Goal: Task Accomplishment & Management: Manage account settings

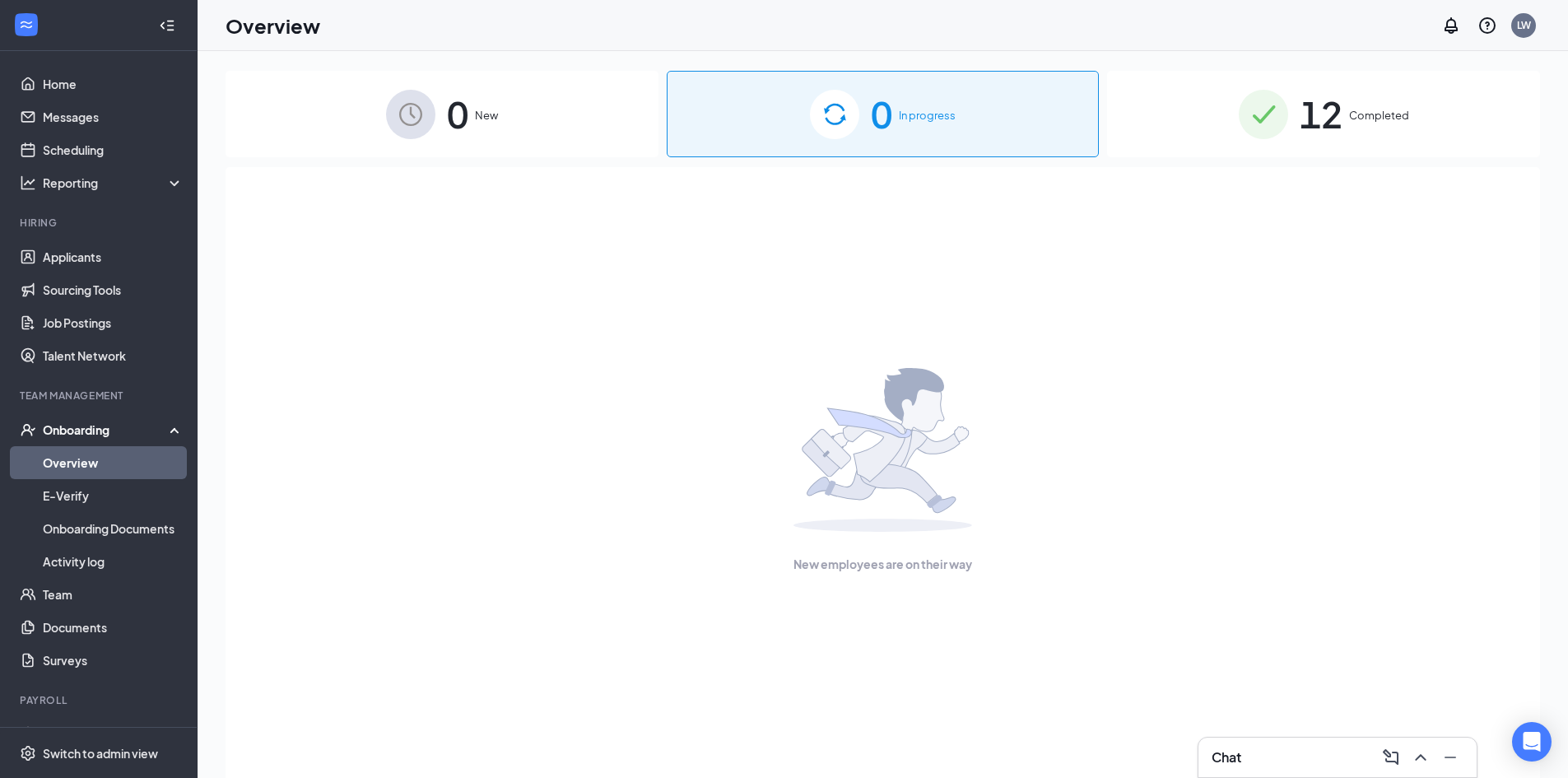
click at [1273, 127] on img at bounding box center [1263, 114] width 49 height 49
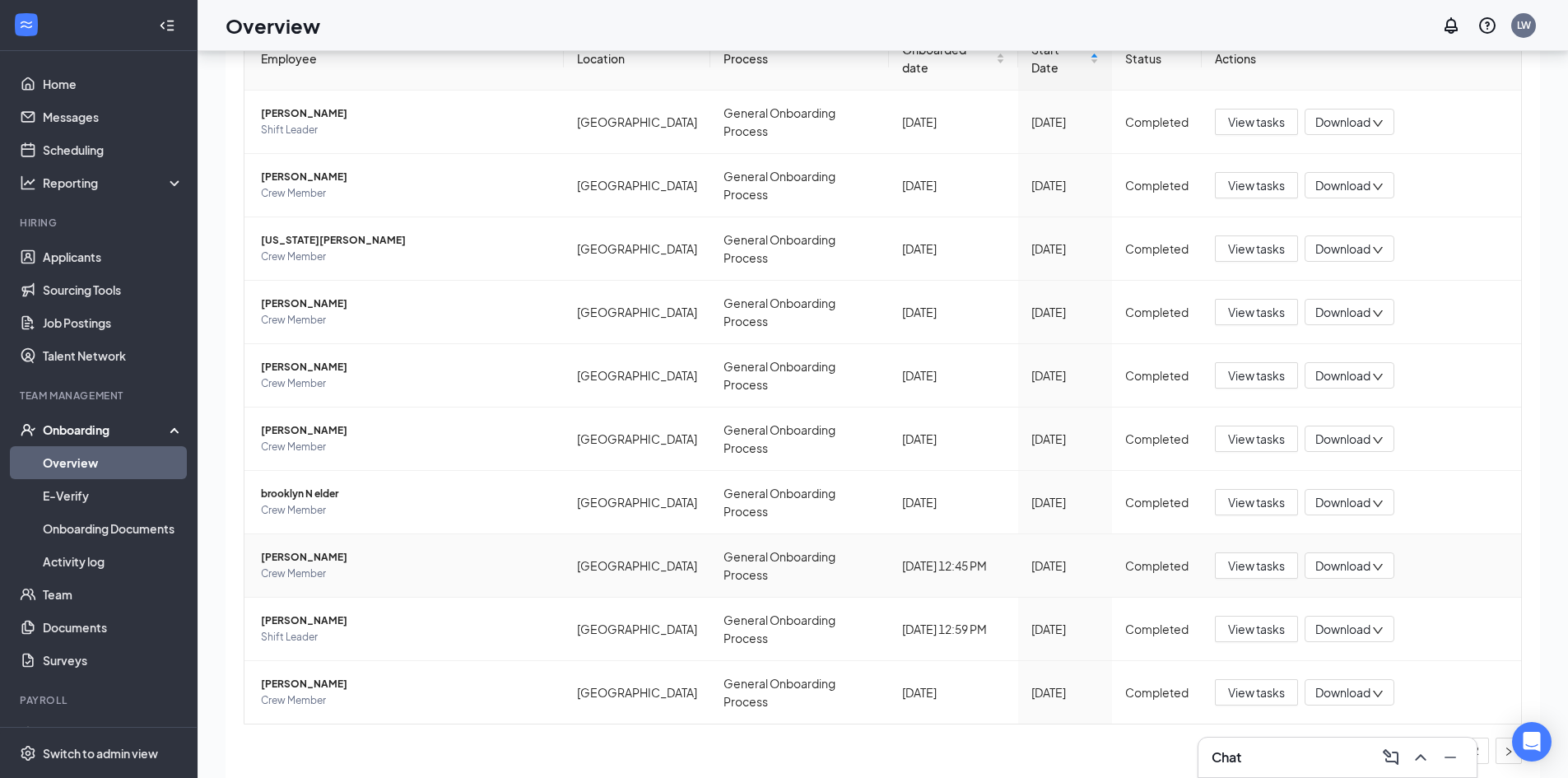
scroll to position [75, 0]
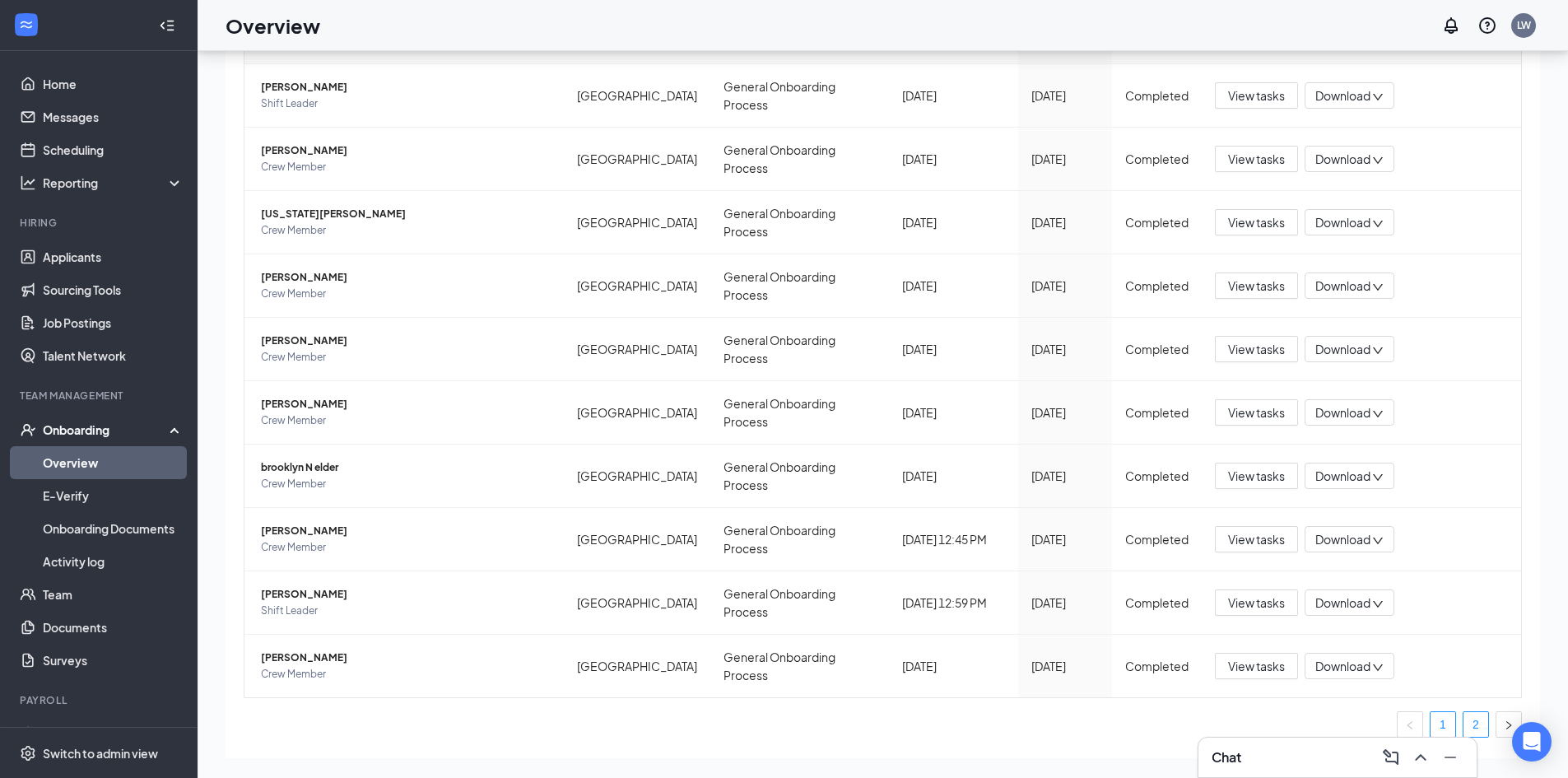
click at [1463, 712] on link "2" at bounding box center [1475, 724] width 25 height 25
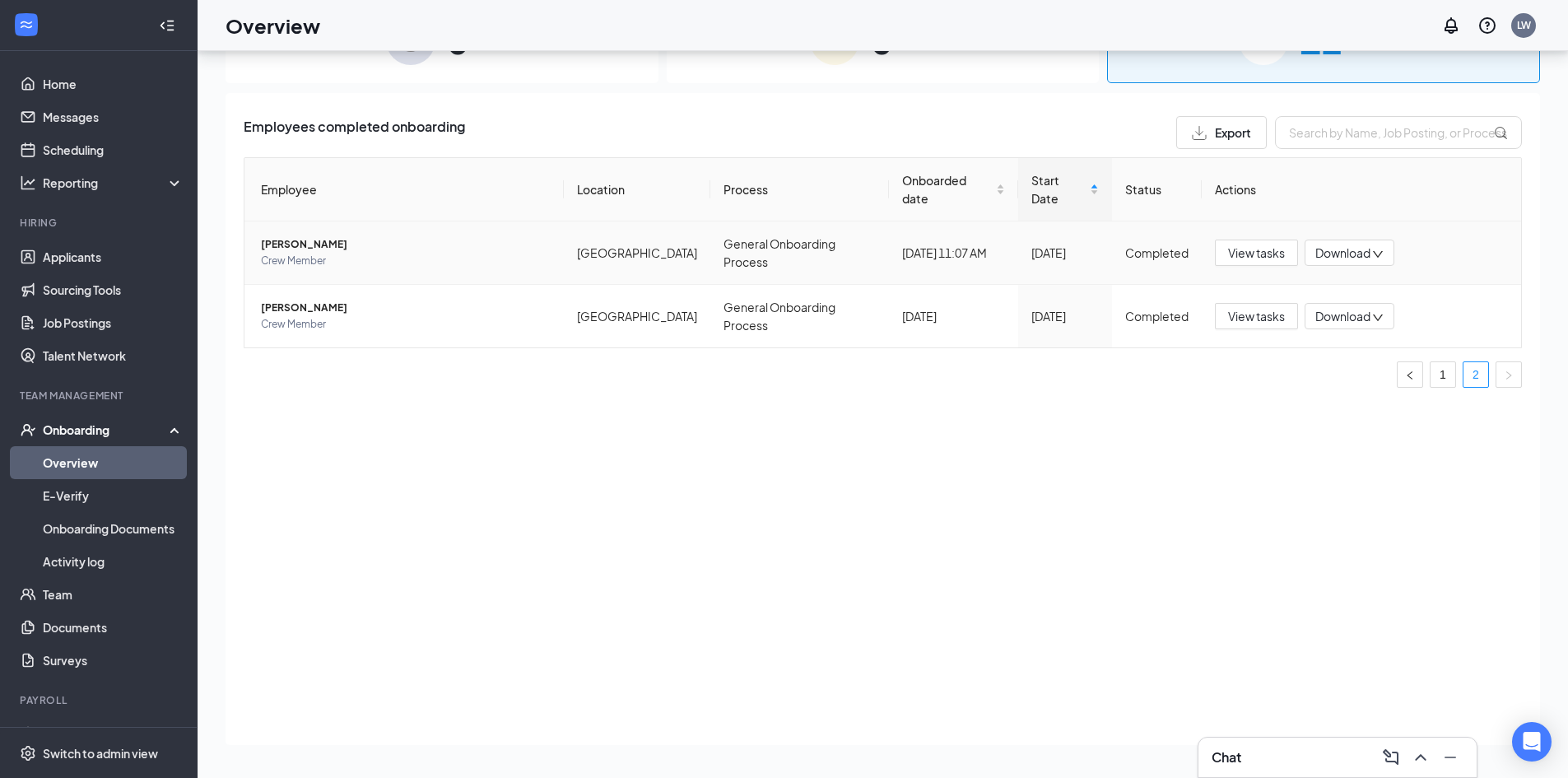
click at [315, 237] on span "[PERSON_NAME]" at bounding box center [405, 244] width 289 height 16
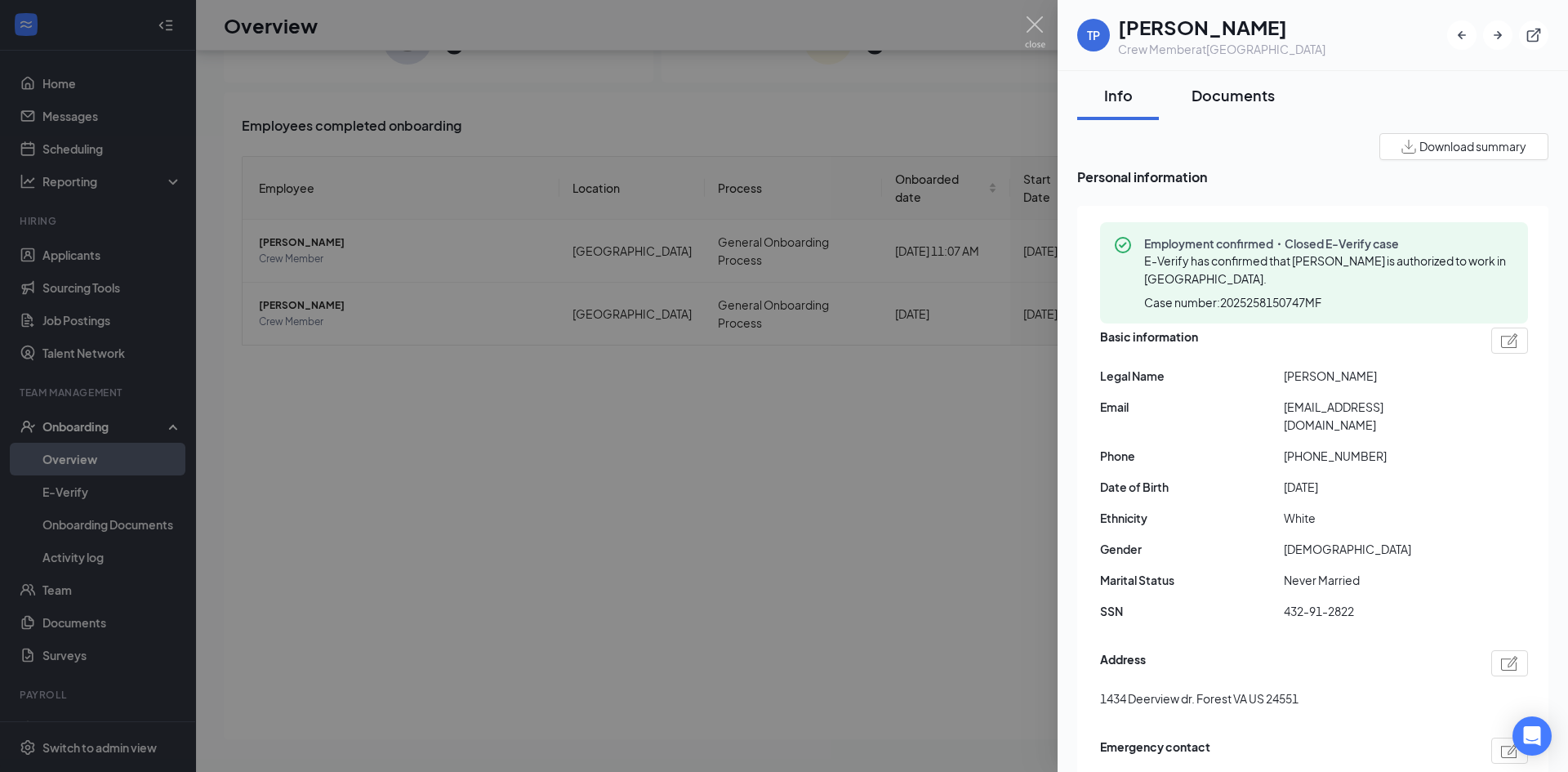
click at [1233, 97] on div "Documents" at bounding box center [1233, 95] width 83 height 21
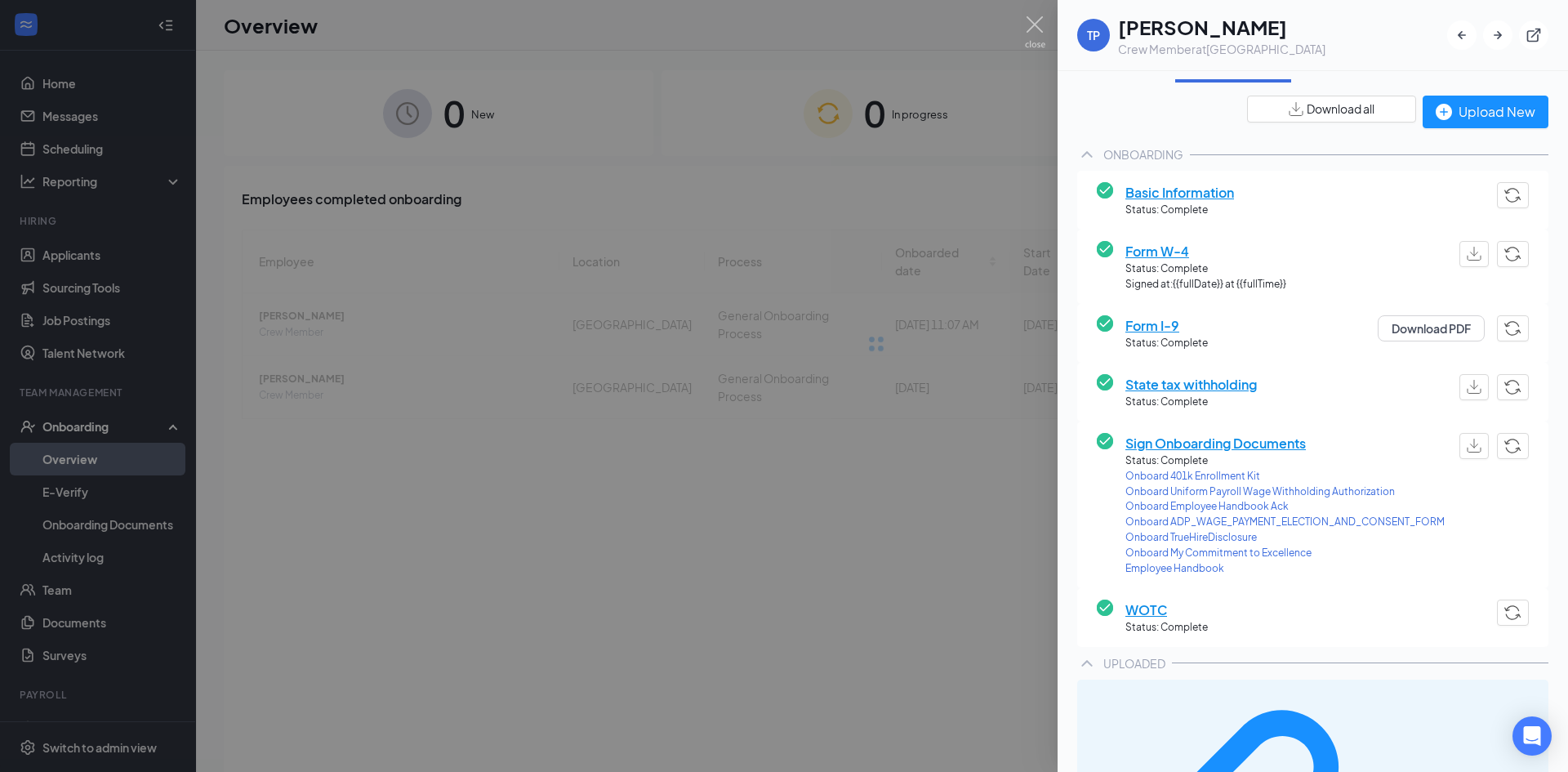
scroll to position [41, 0]
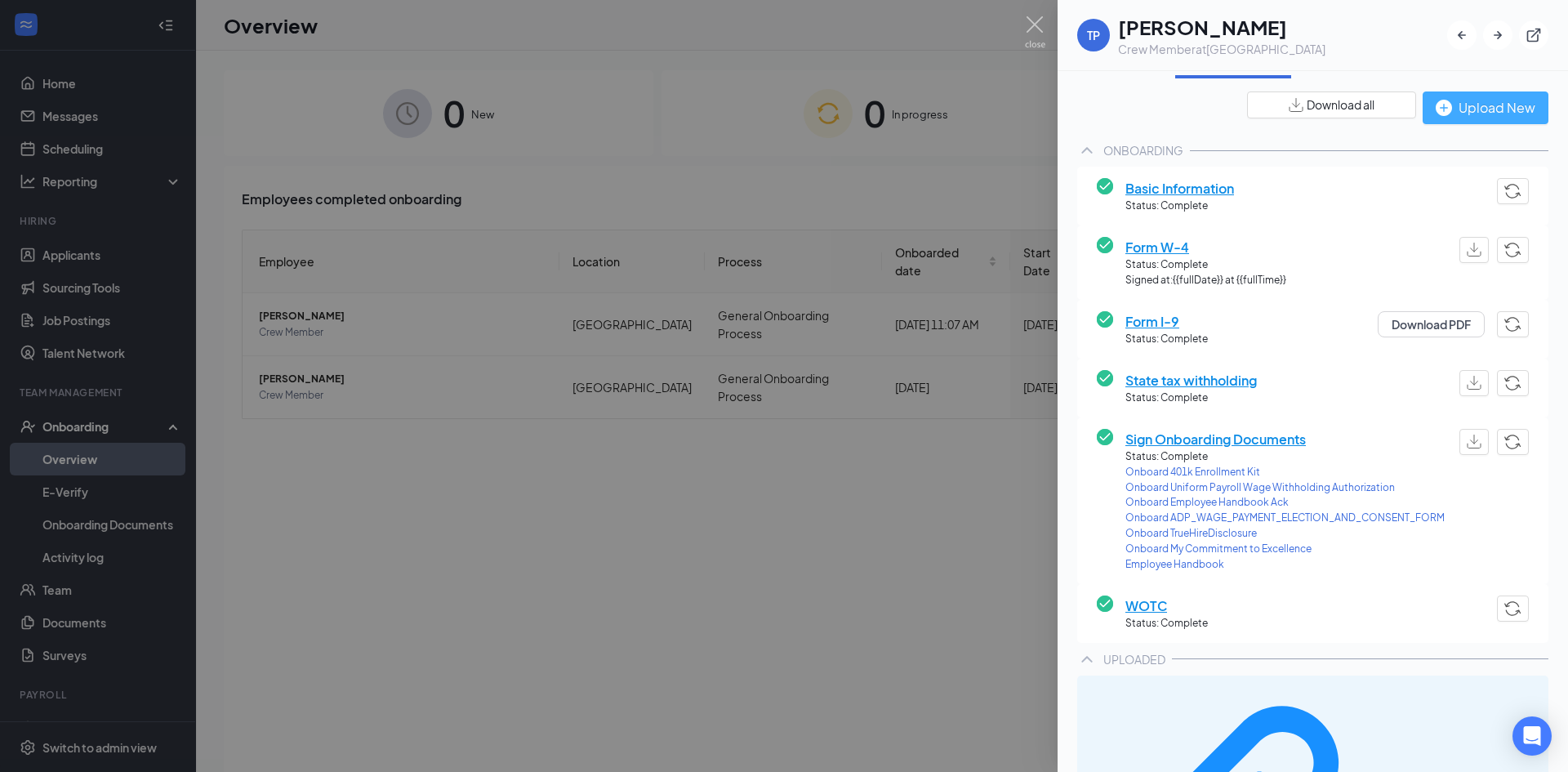
click at [1465, 106] on div "Upload New" at bounding box center [1485, 107] width 100 height 21
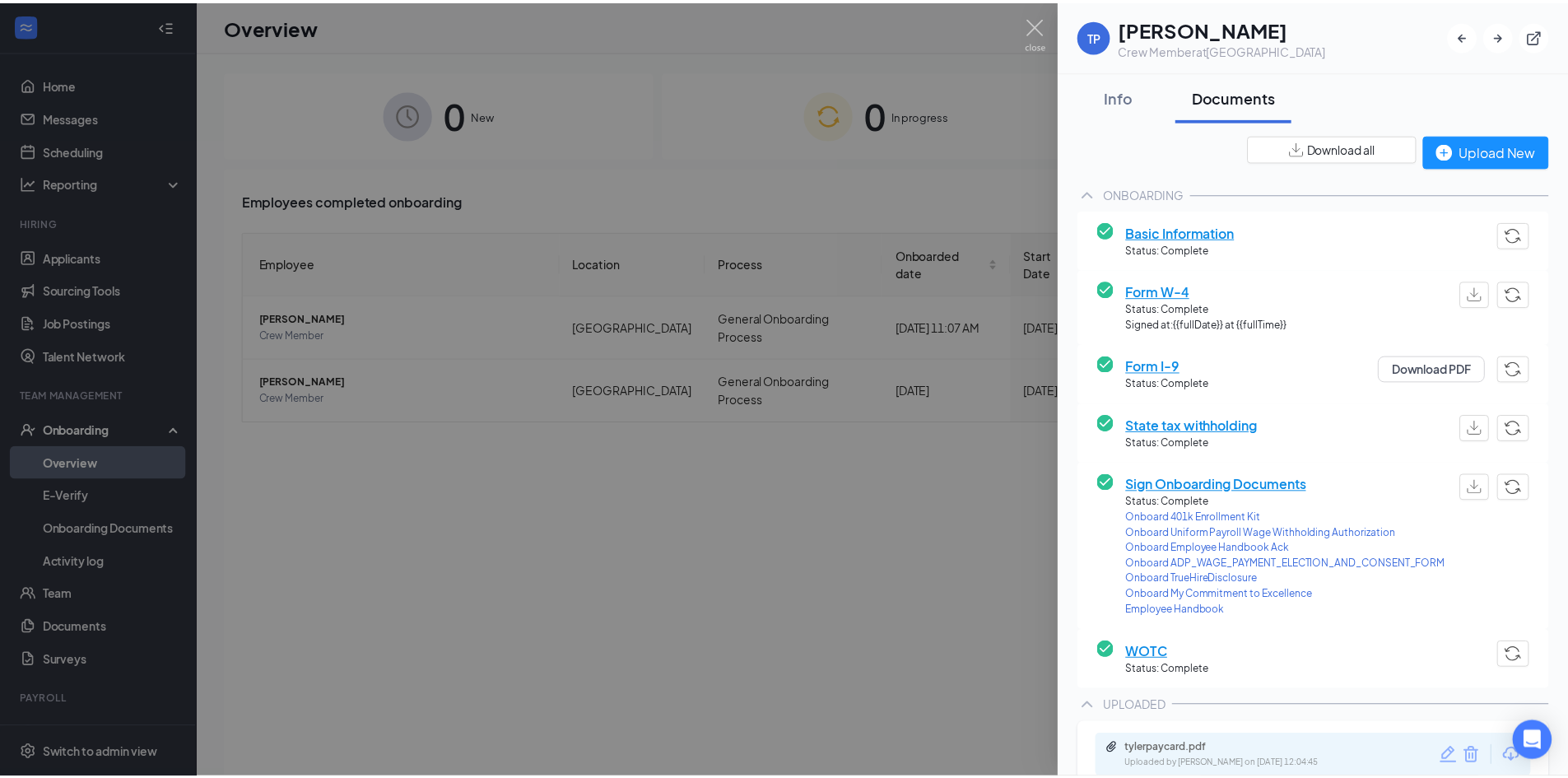
scroll to position [42, 0]
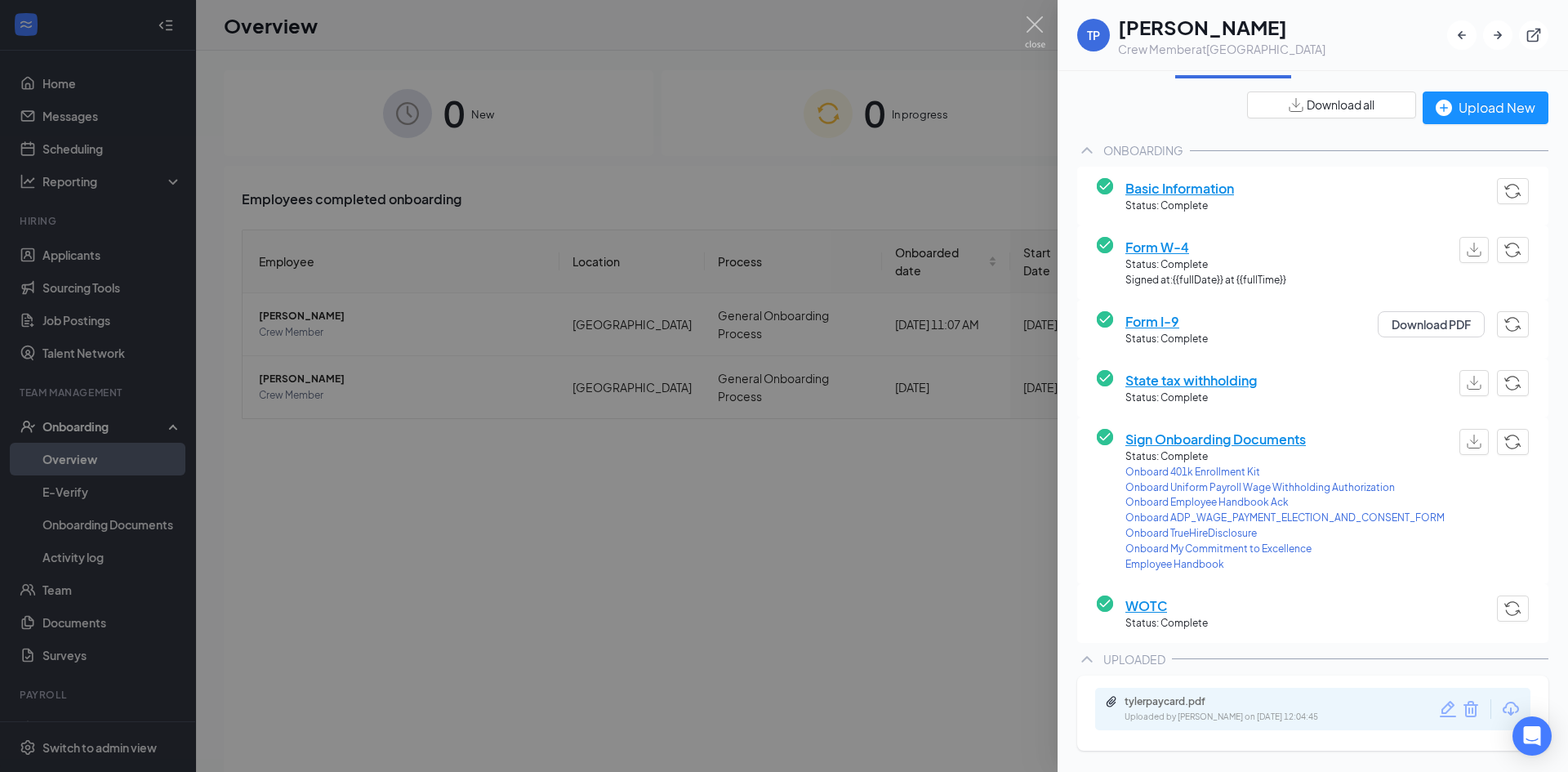
click at [45, 577] on div at bounding box center [784, 386] width 1568 height 772
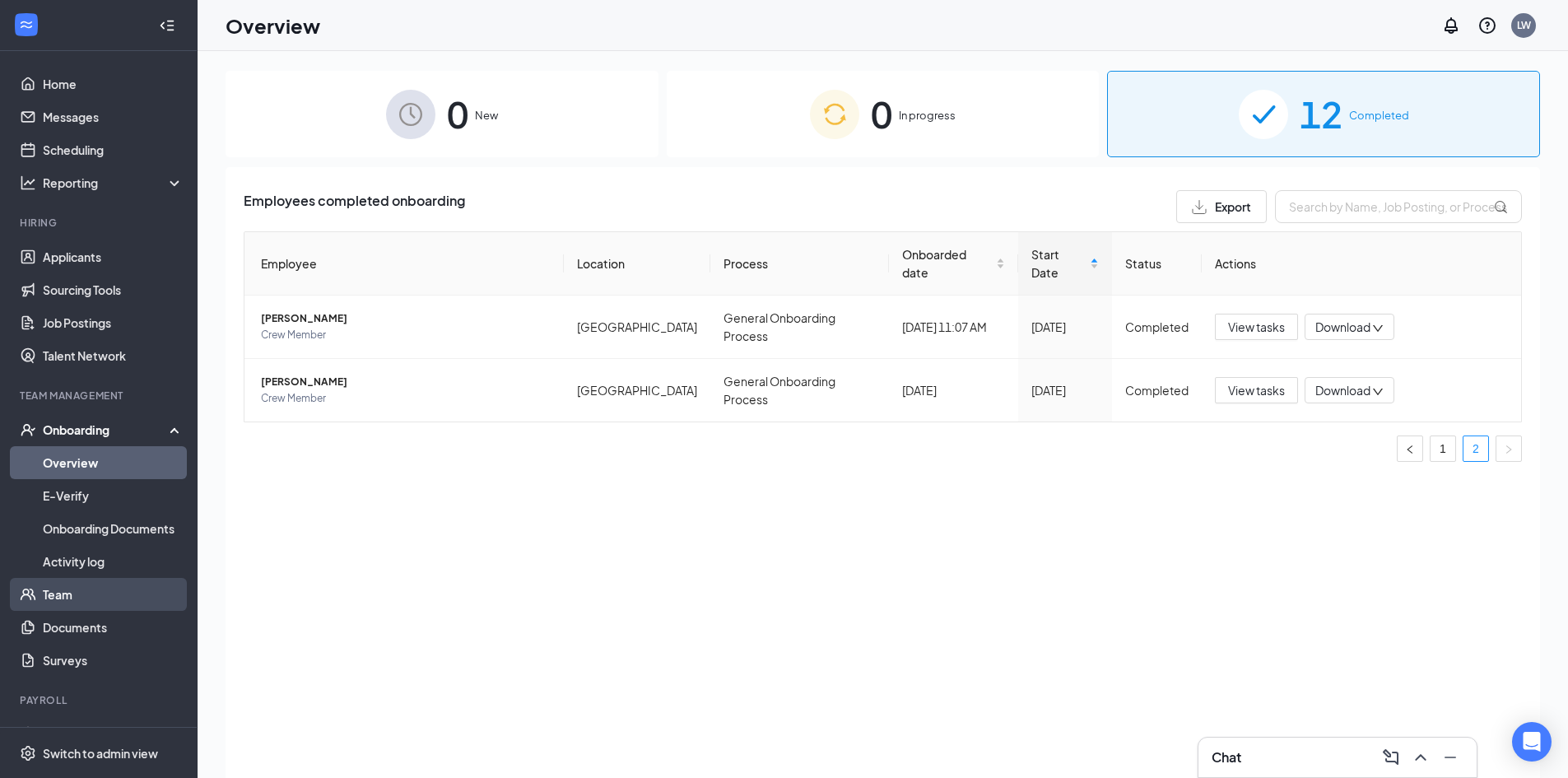
click at [54, 601] on link "Team" at bounding box center [113, 594] width 140 height 33
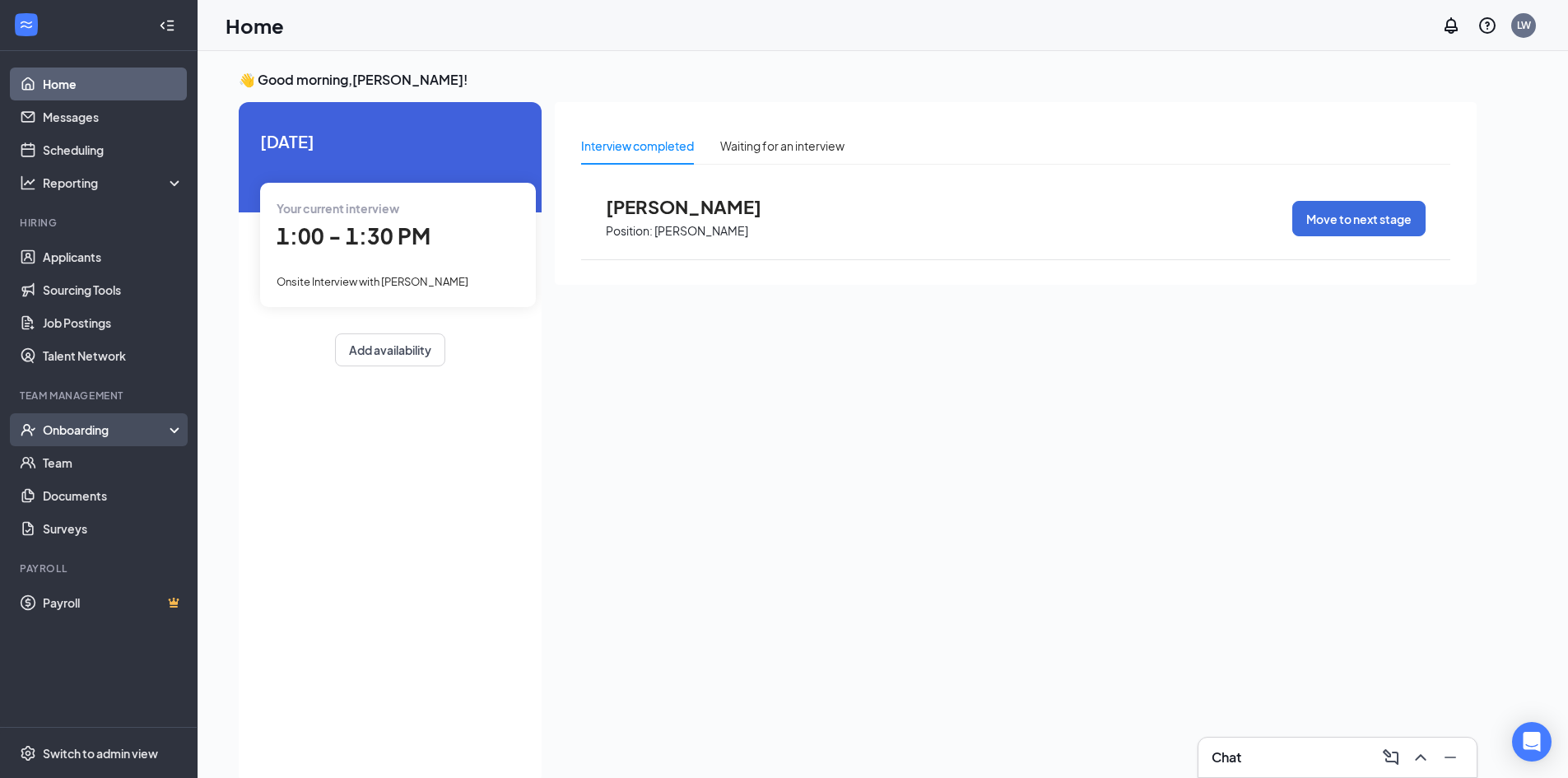
click at [63, 429] on div "Onboarding" at bounding box center [106, 429] width 126 height 16
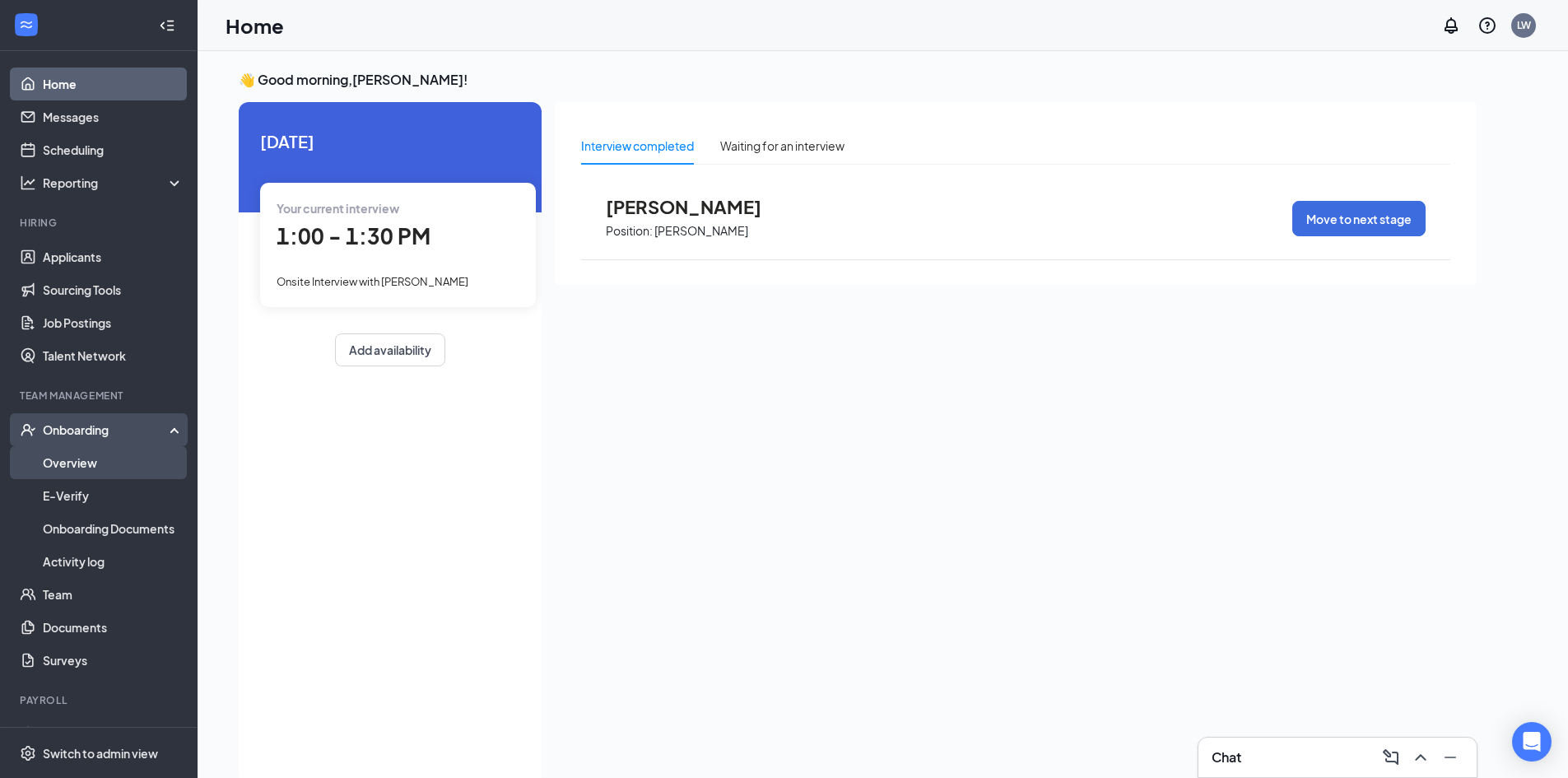
click at [67, 463] on link "Overview" at bounding box center [113, 463] width 140 height 33
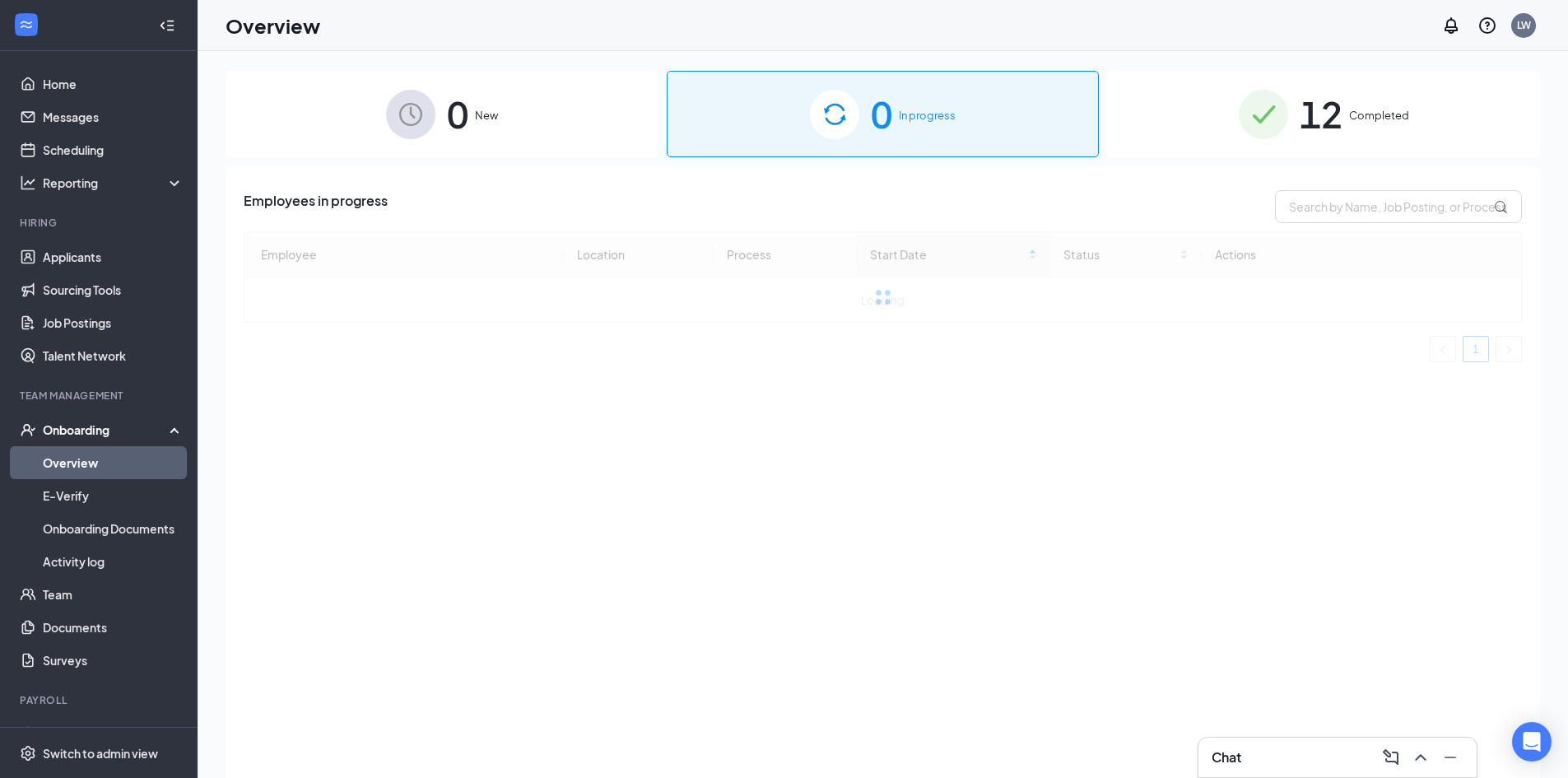
click at [1394, 117] on span "Completed" at bounding box center [1378, 115] width 60 height 16
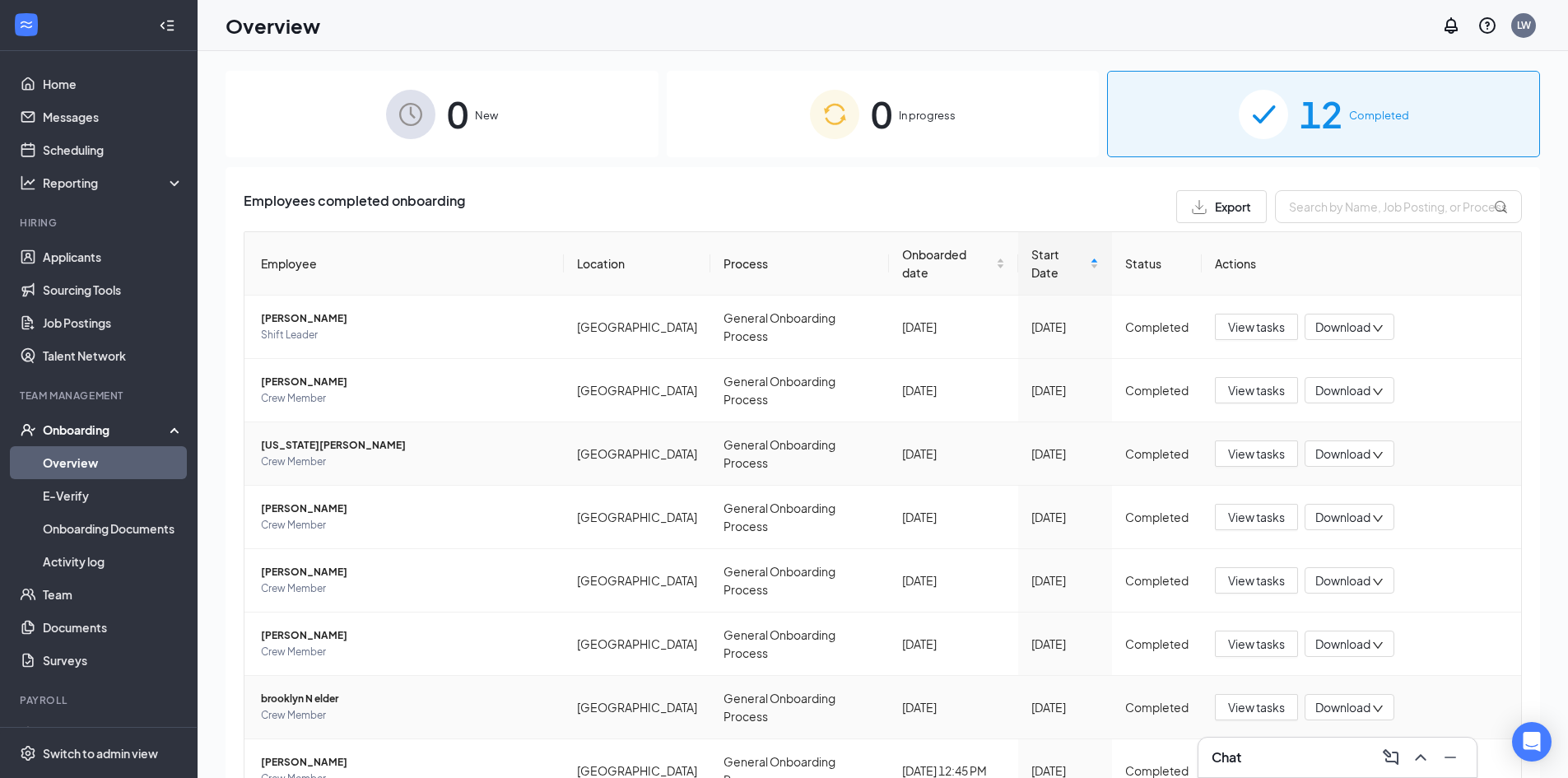
scroll to position [157, 0]
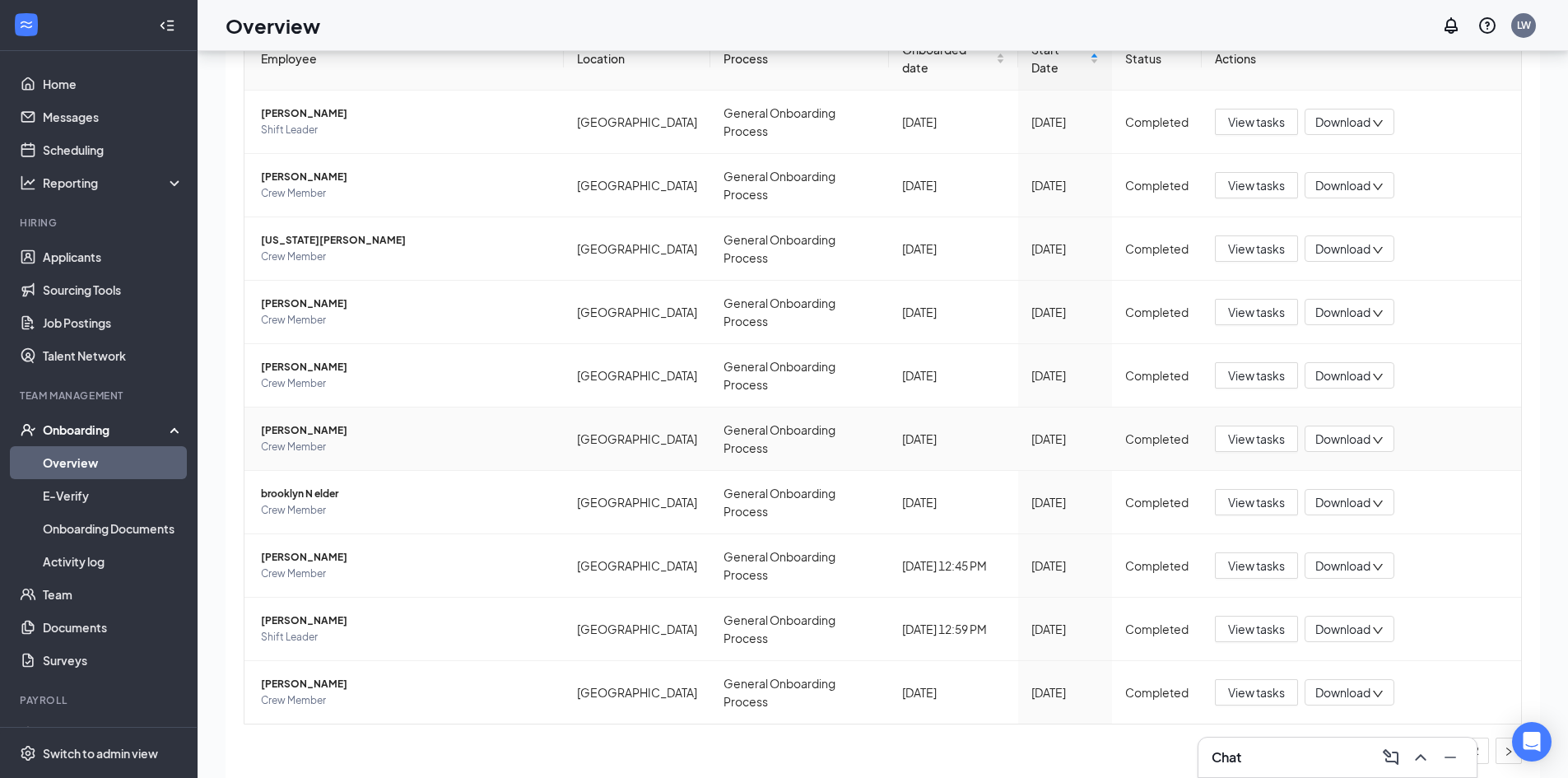
scroll to position [75, 0]
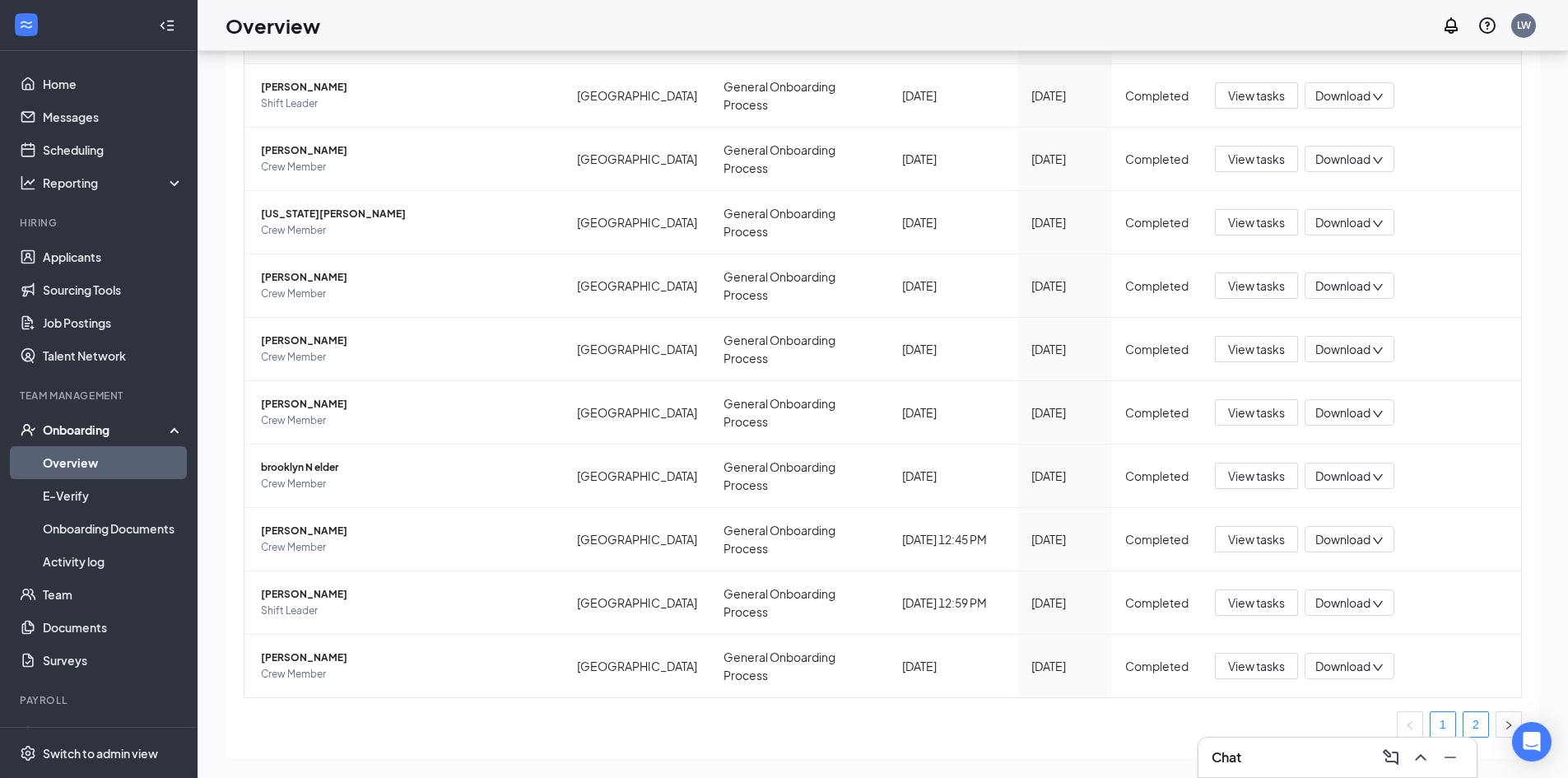
click at [1463, 712] on link "2" at bounding box center [1475, 724] width 25 height 25
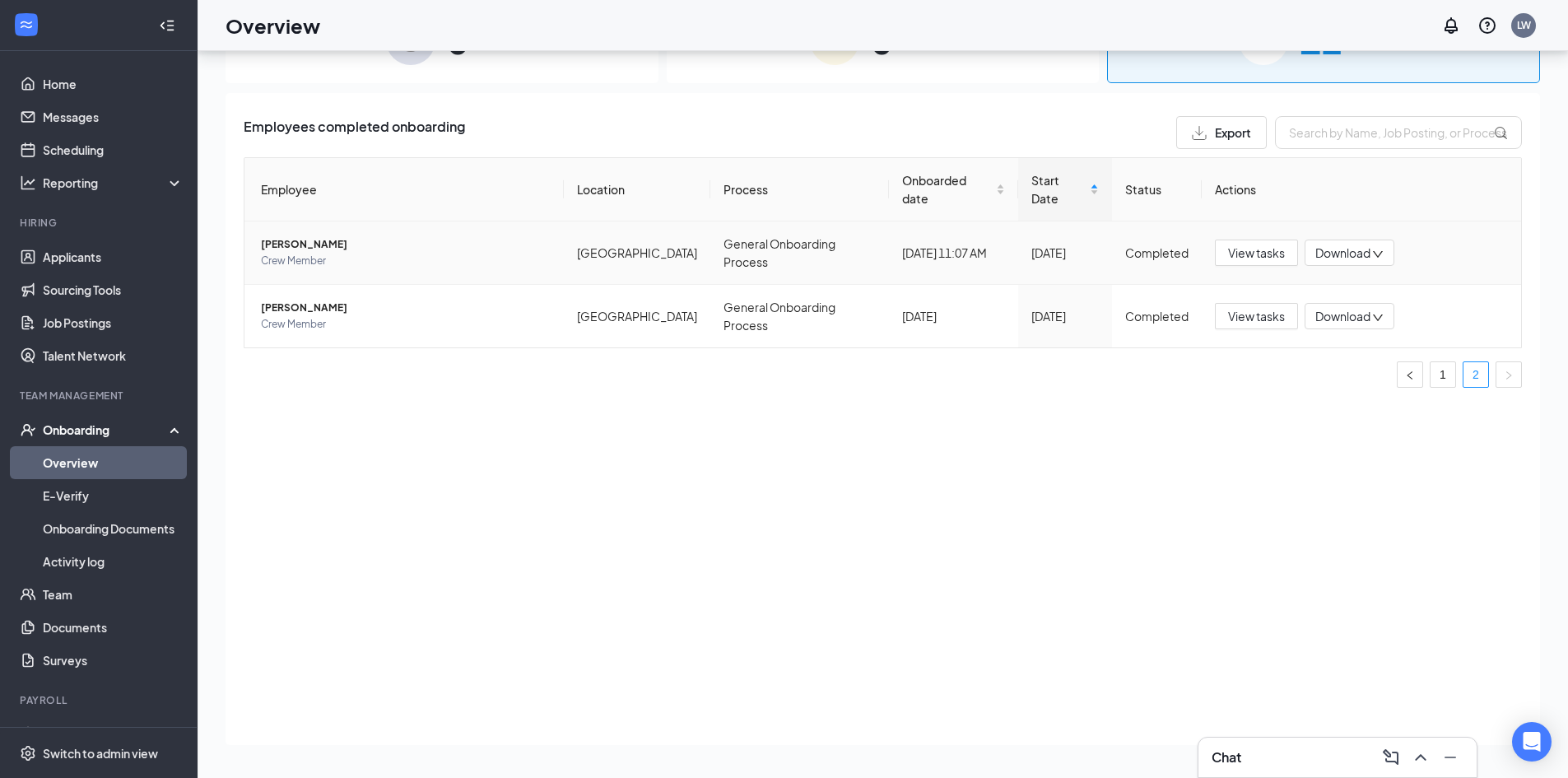
click at [294, 237] on span "[PERSON_NAME]" at bounding box center [405, 244] width 289 height 16
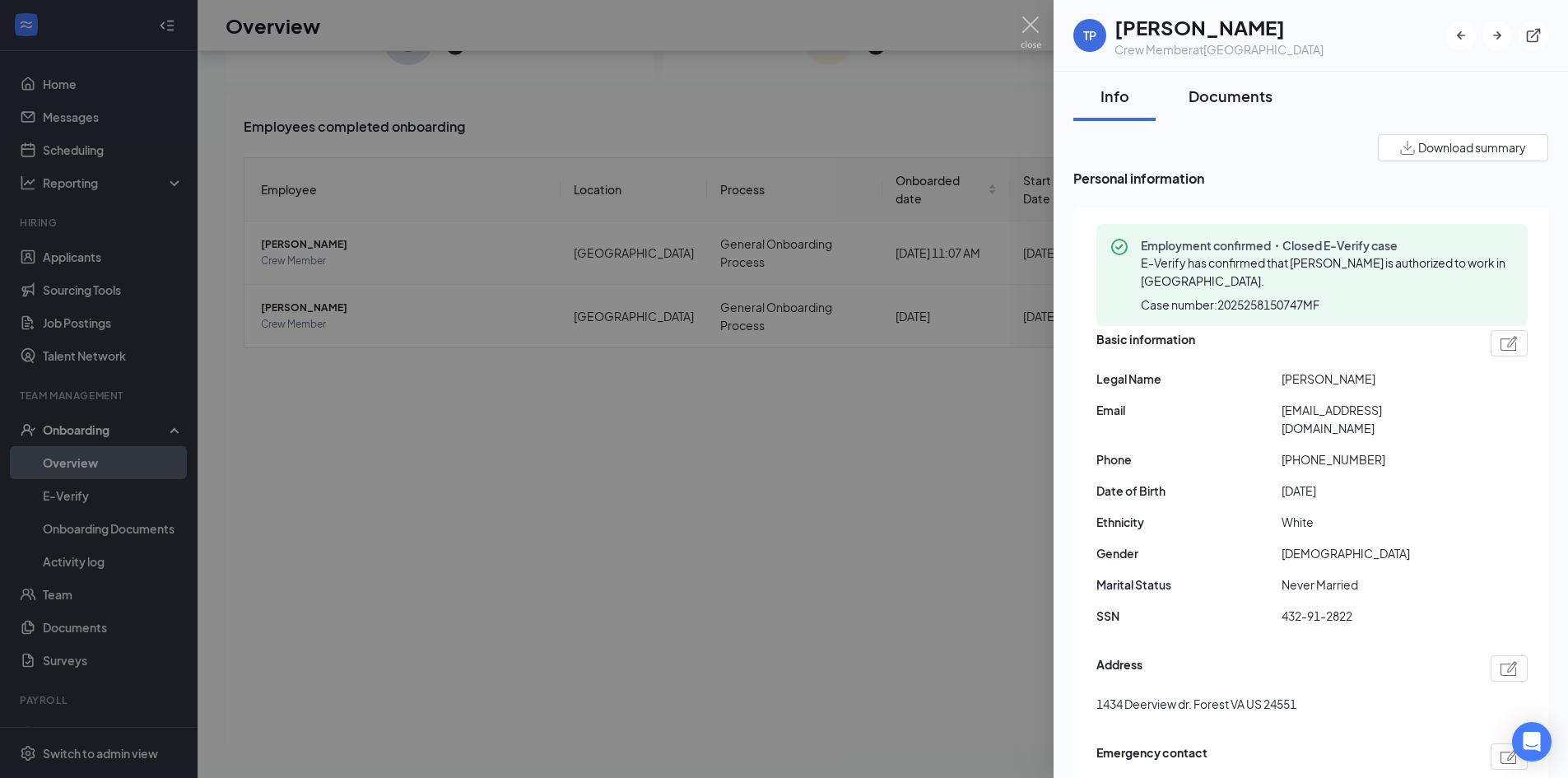
click at [1222, 95] on div "Documents" at bounding box center [1230, 96] width 84 height 21
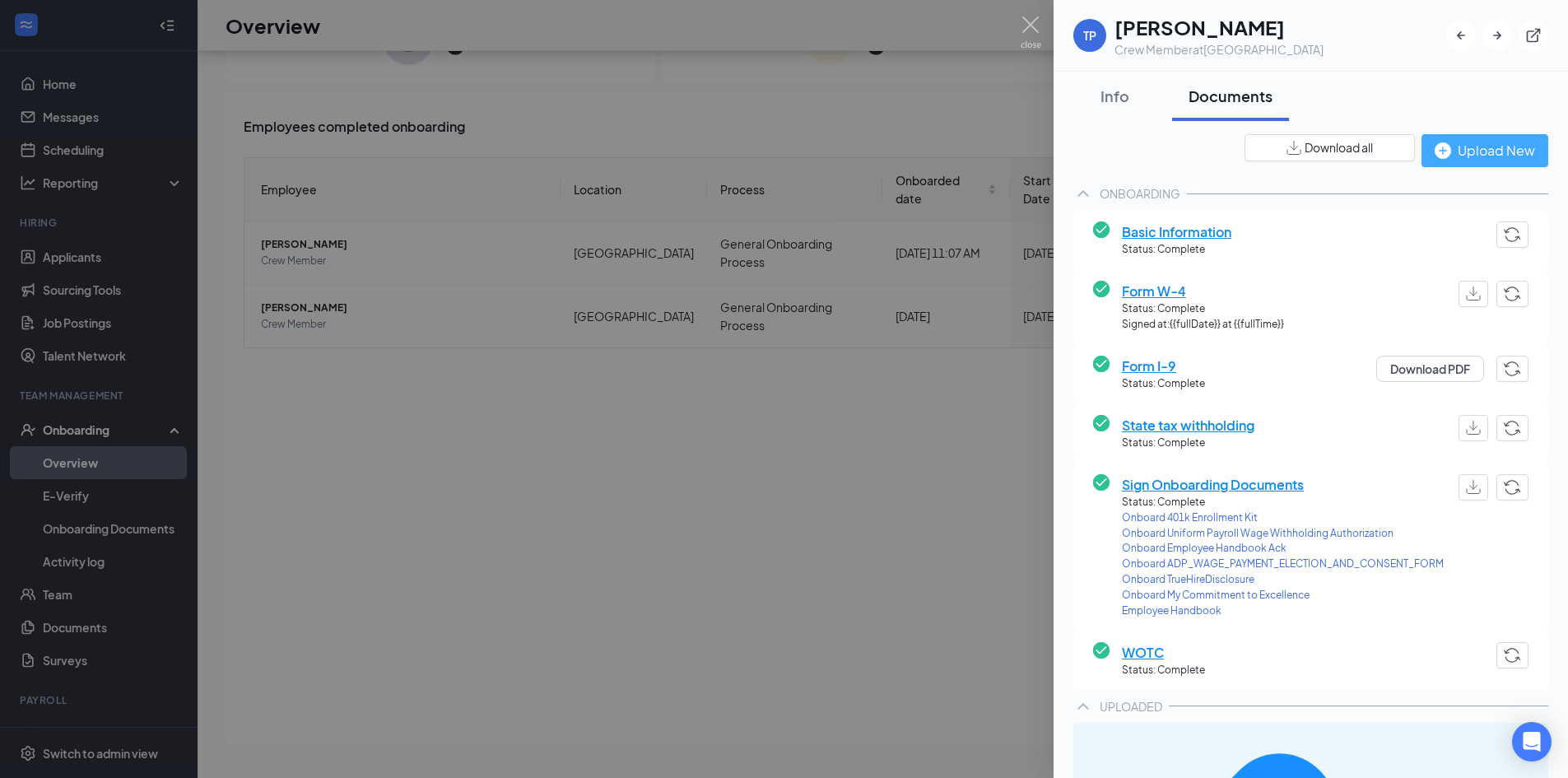
click at [1462, 157] on div "Upload New" at bounding box center [1485, 151] width 100 height 21
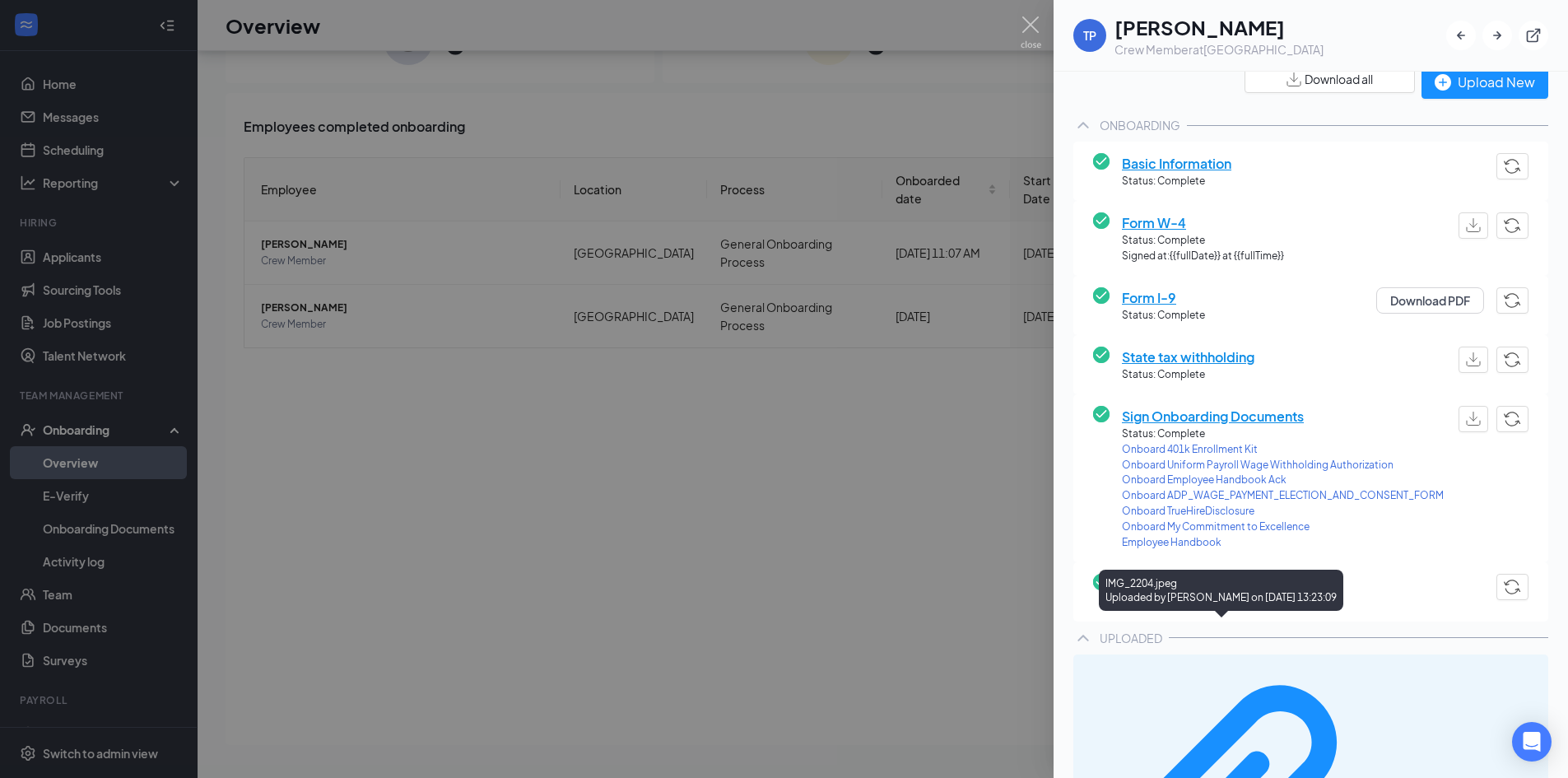
scroll to position [126, 0]
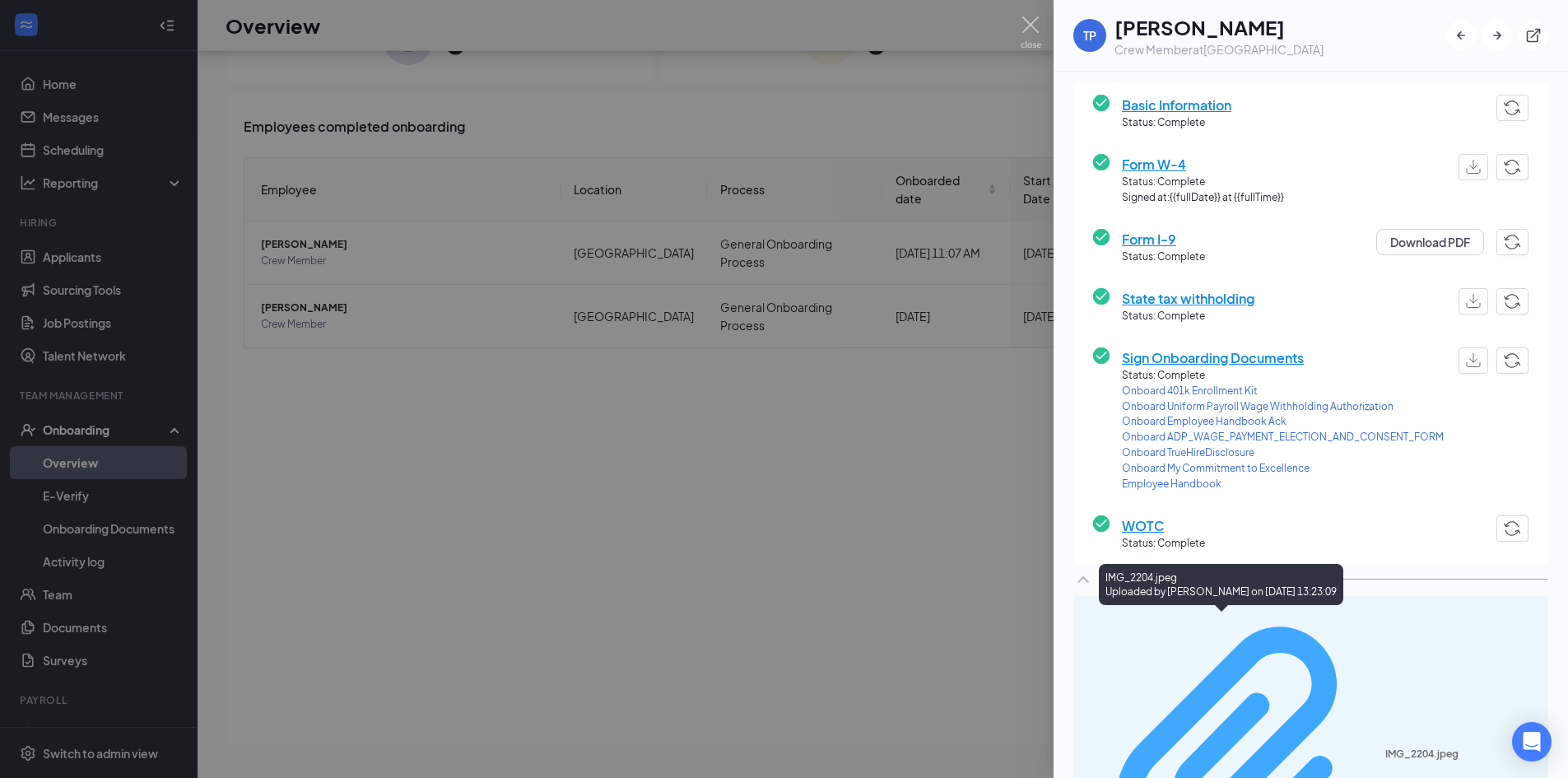
click at [1385, 748] on div "IMG_2204.jpeg" at bounding box center [1461, 754] width 153 height 13
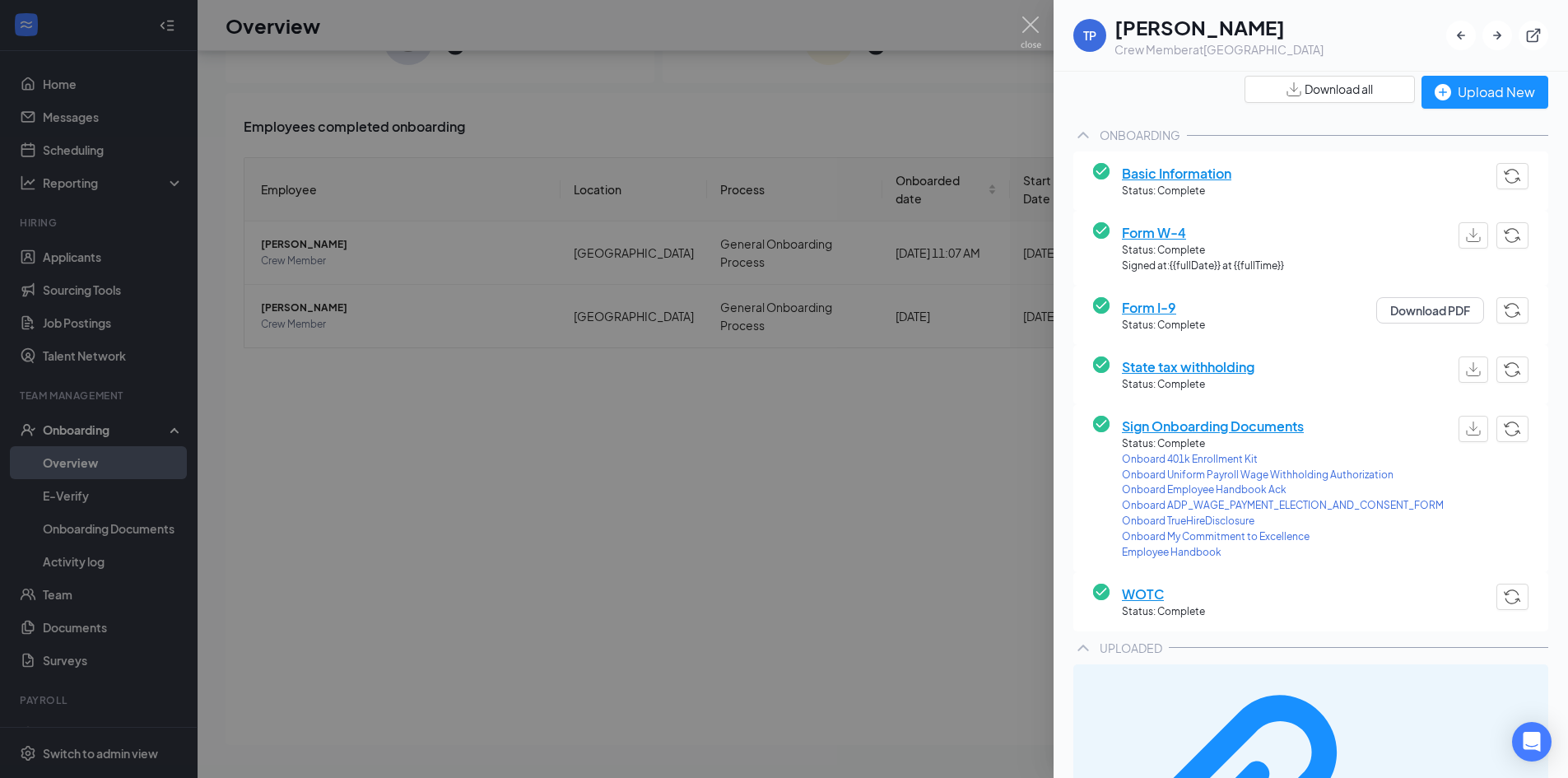
scroll to position [0, 0]
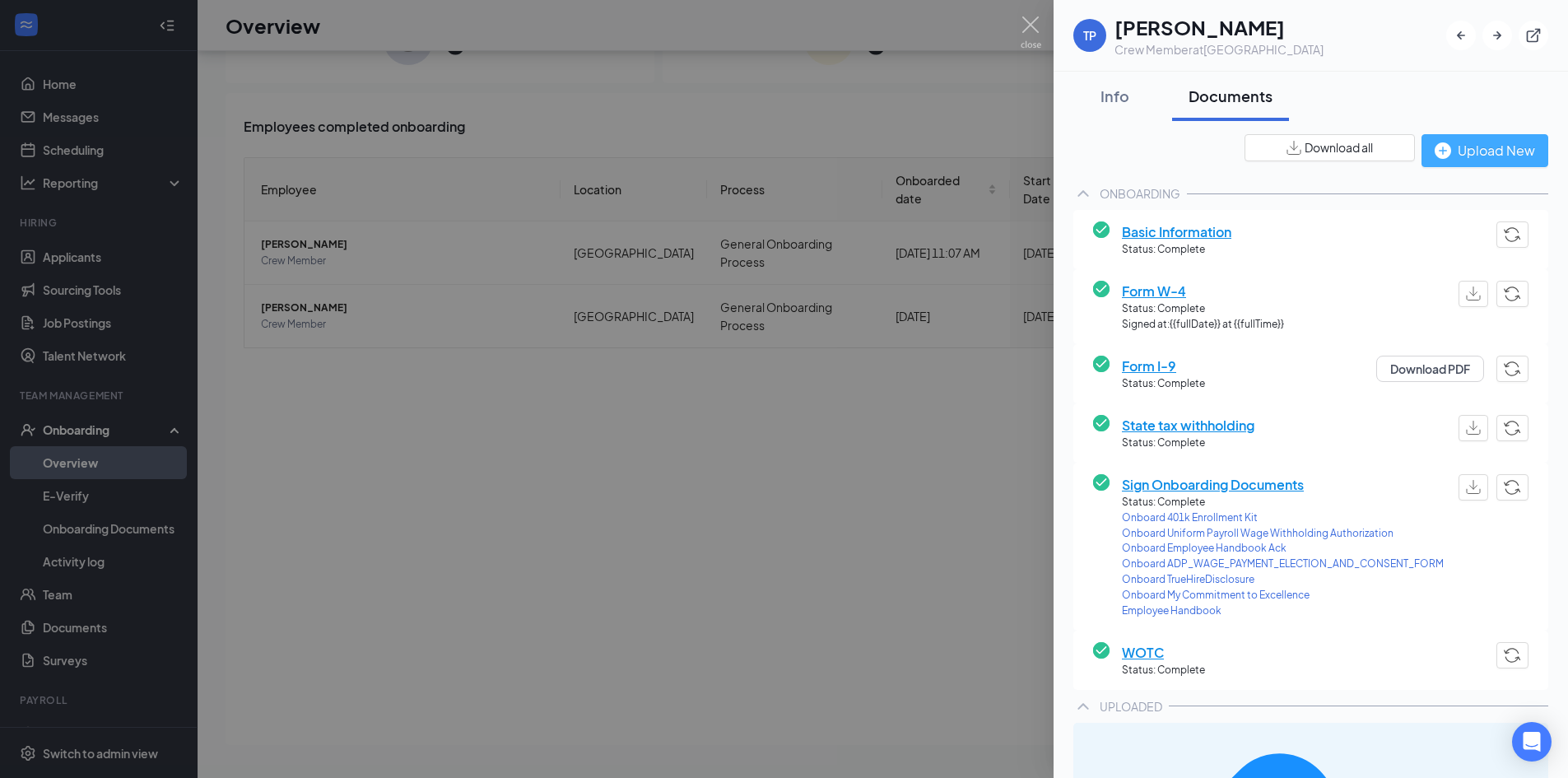
click at [1466, 146] on div "Upload New" at bounding box center [1485, 151] width 100 height 21
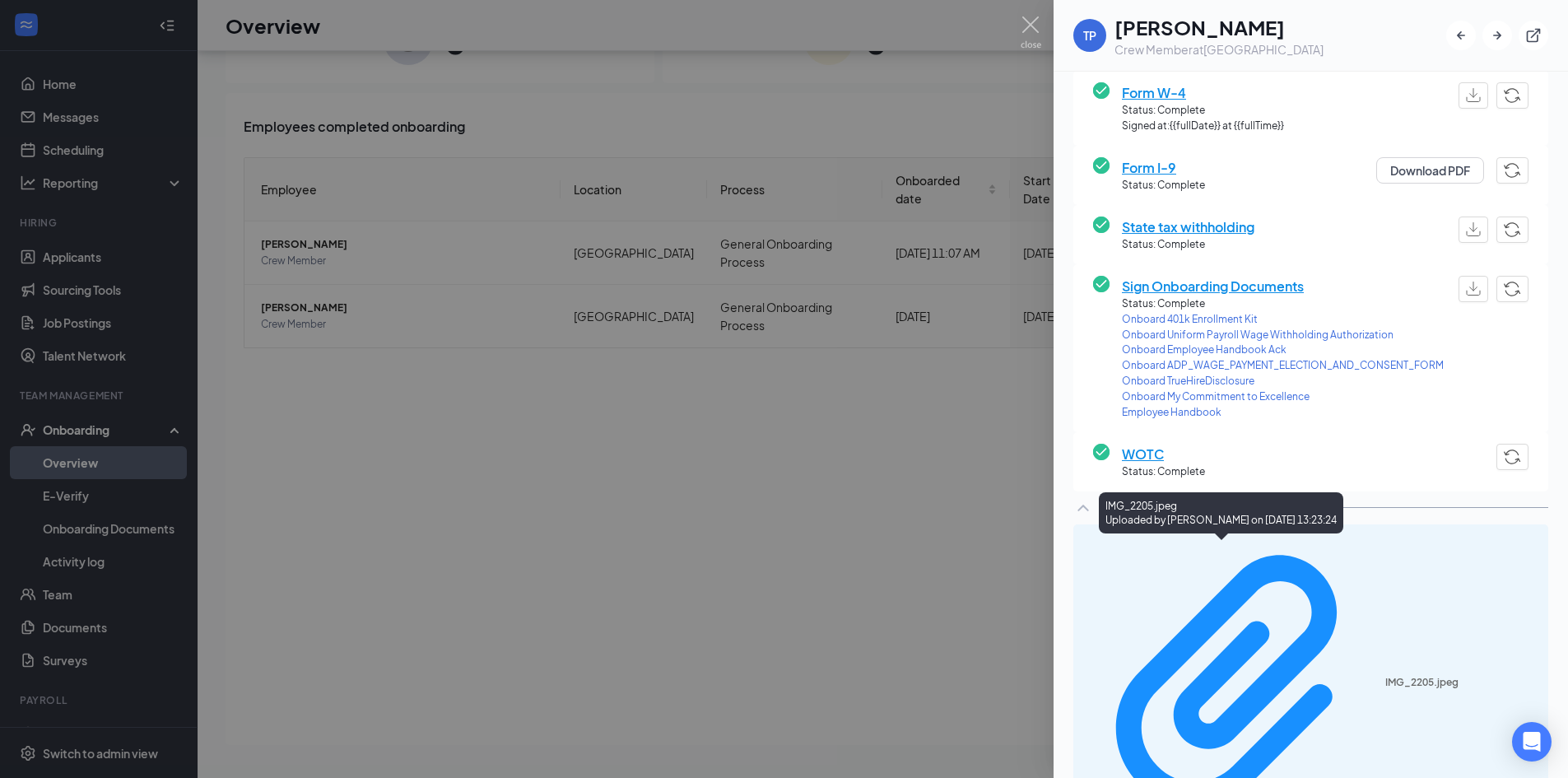
scroll to position [211, 0]
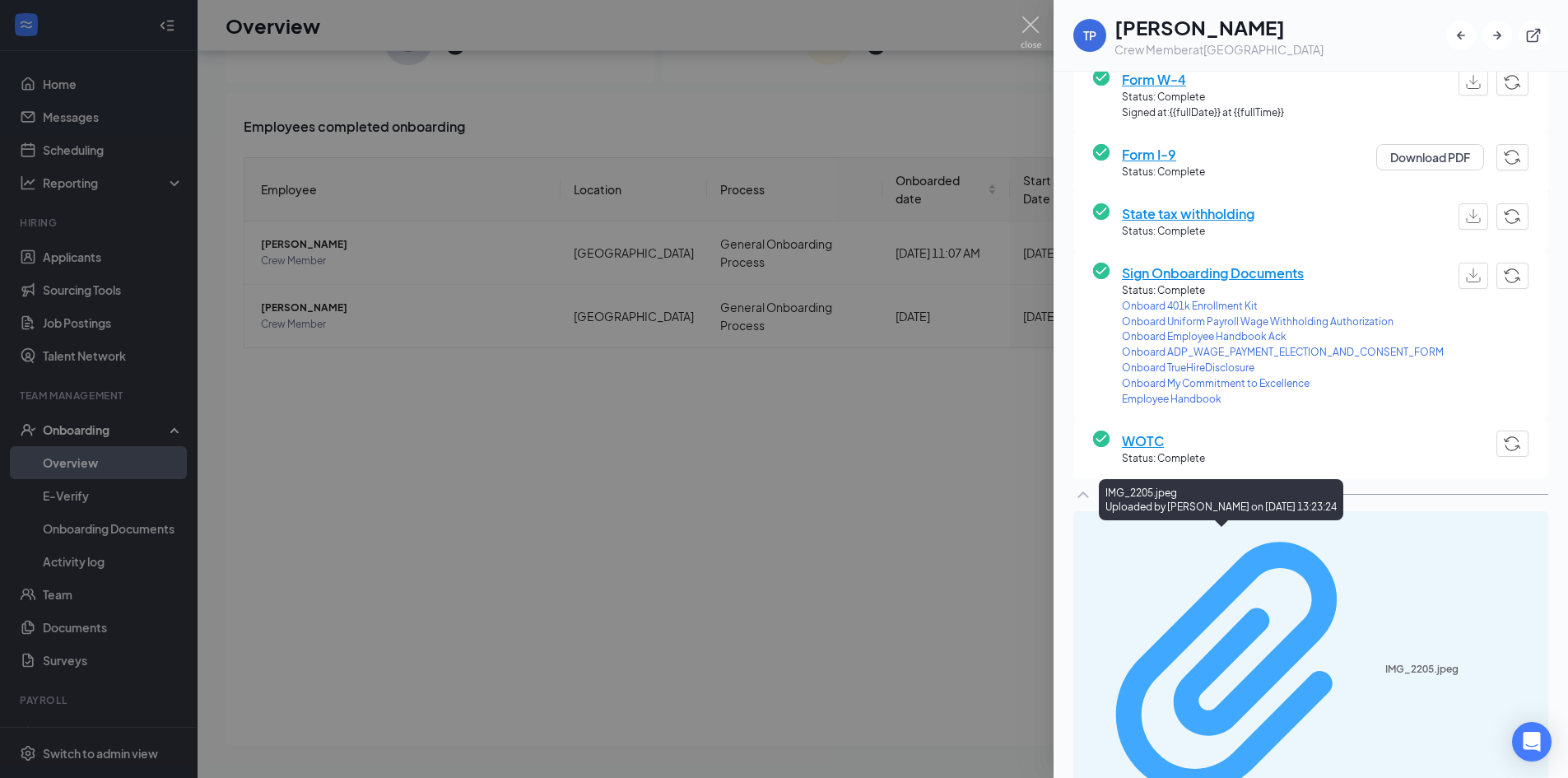
click at [1385, 663] on div "IMG_2205.jpeg" at bounding box center [1461, 669] width 153 height 13
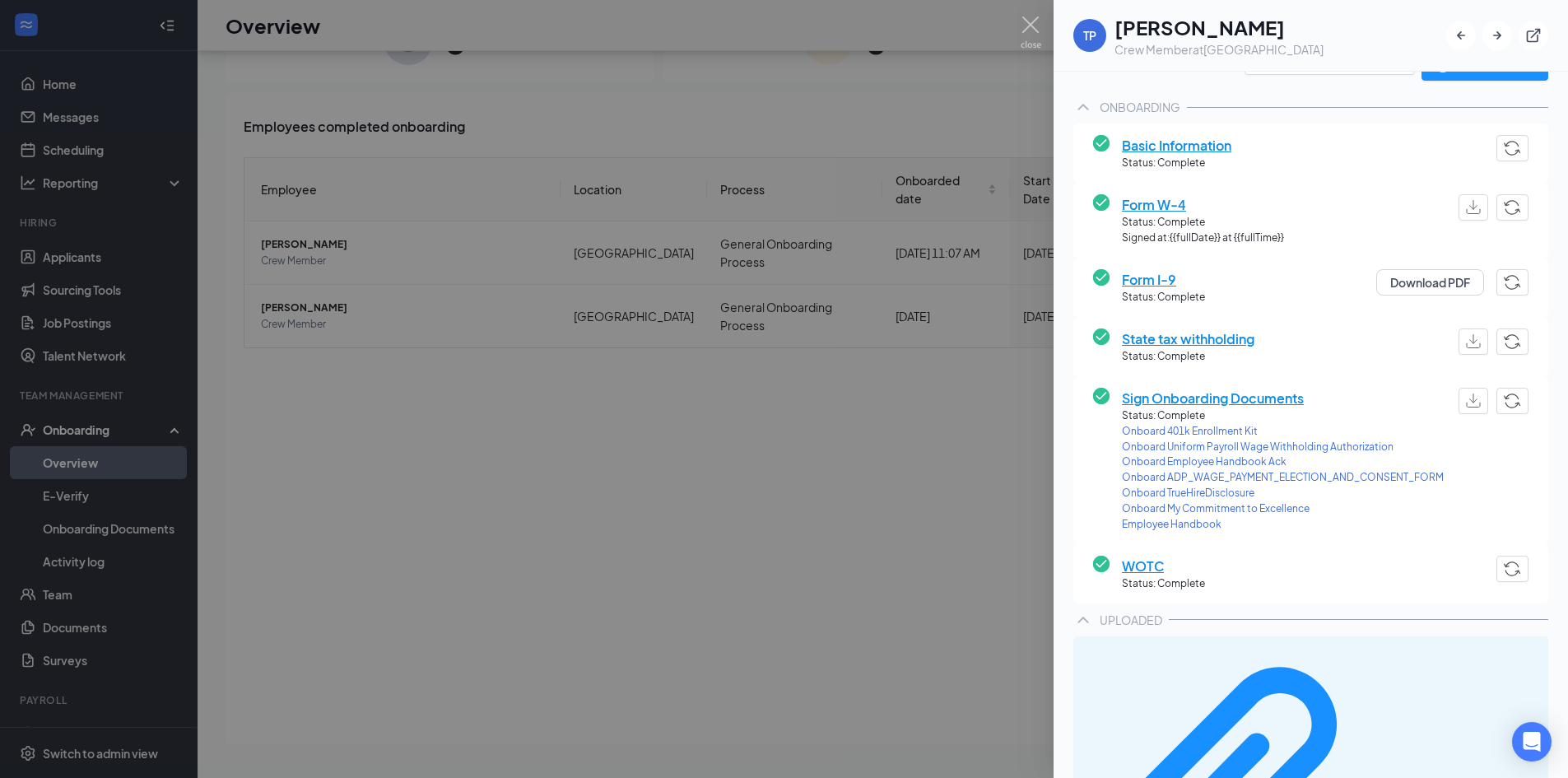
scroll to position [0, 0]
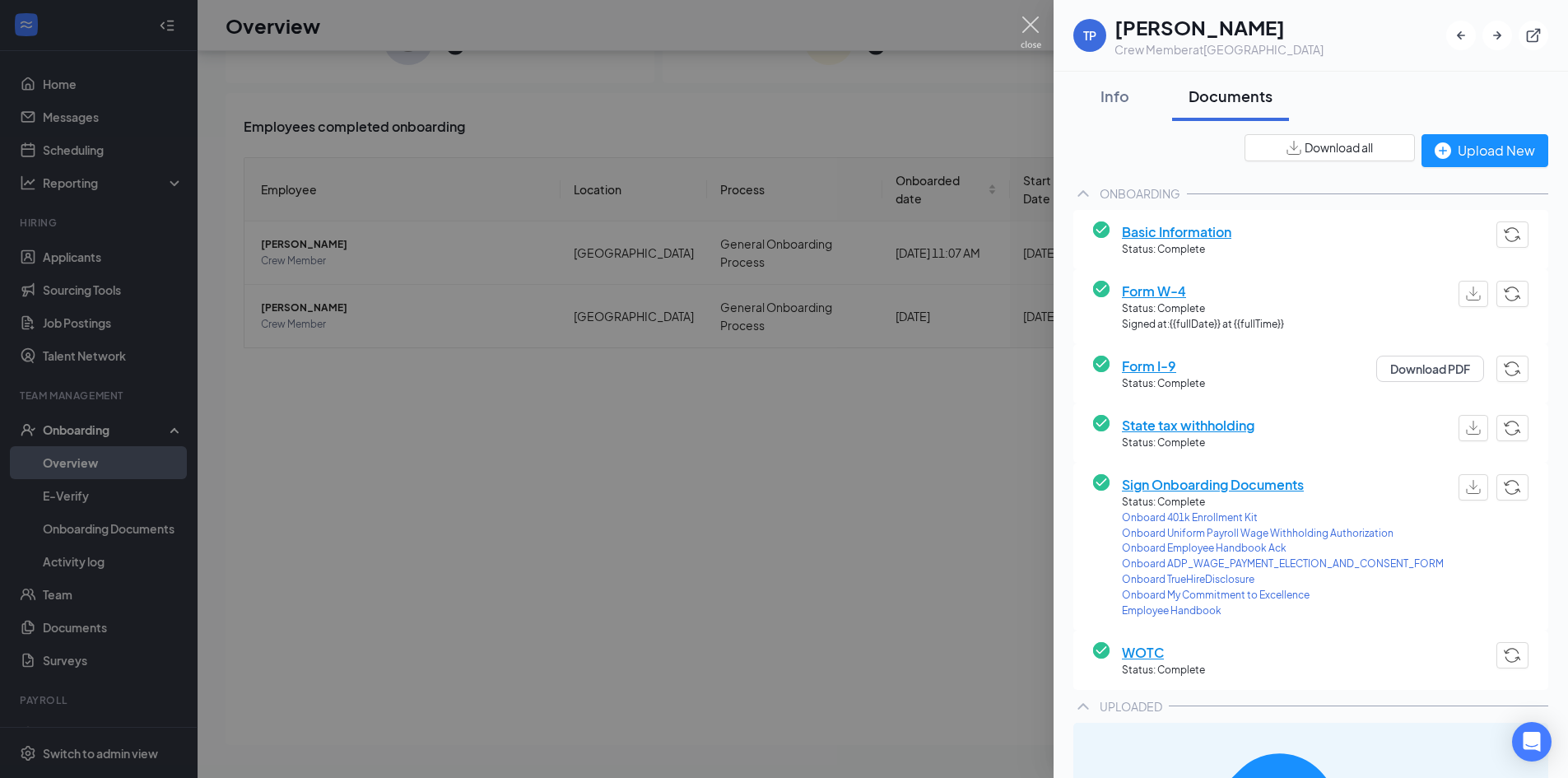
click at [1031, 24] on img at bounding box center [1031, 32] width 21 height 32
